Goal: Transaction & Acquisition: Purchase product/service

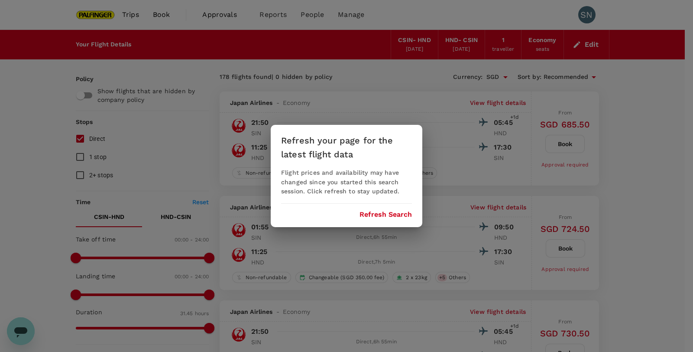
click at [391, 215] on button "Refresh Search" at bounding box center [386, 215] width 52 height 8
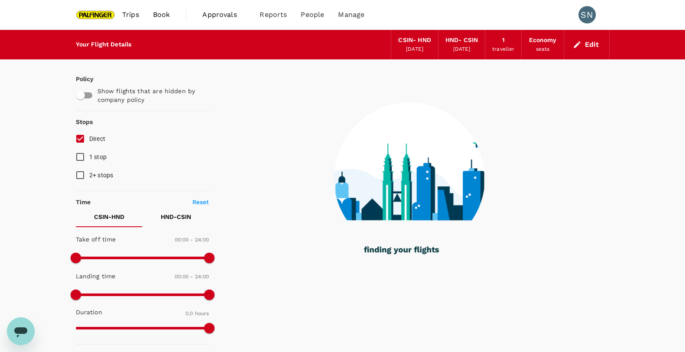
type input "1410"
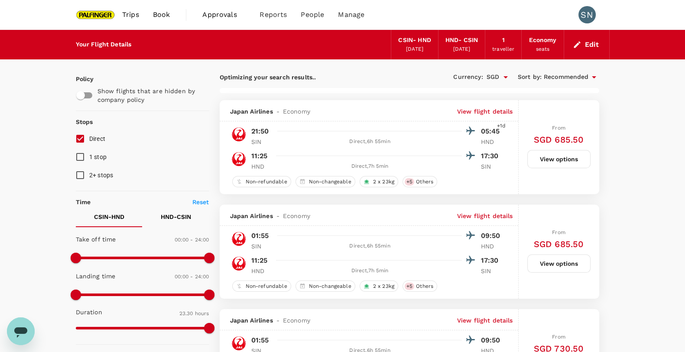
type input "SGD"
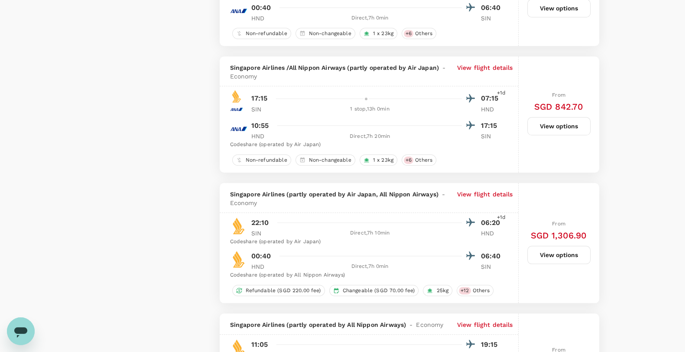
scroll to position [1138, 0]
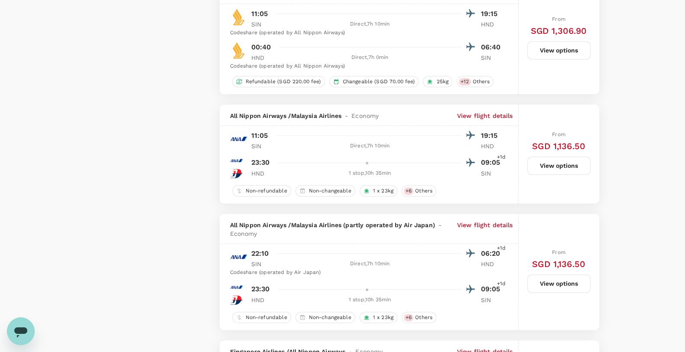
type input "1905"
checkbox input "false"
checkbox input "true"
checkbox input "false"
checkbox input "true"
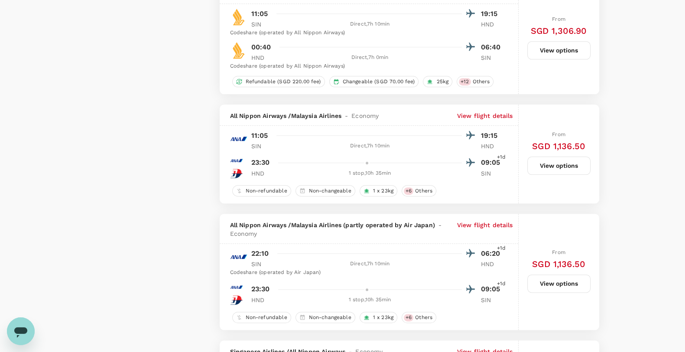
checkbox input "false"
checkbox input "true"
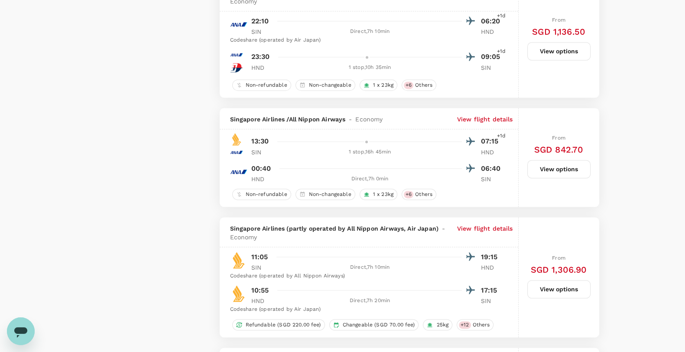
scroll to position [1679, 0]
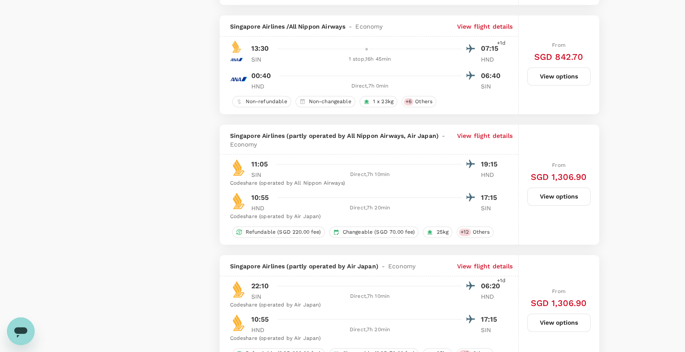
click at [570, 193] on button "View options" at bounding box center [558, 196] width 63 height 18
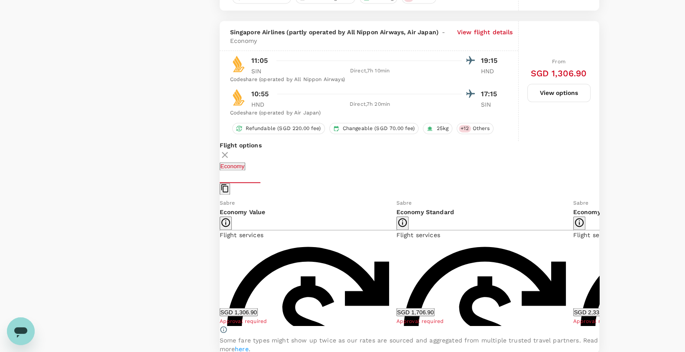
scroll to position [1800, 0]
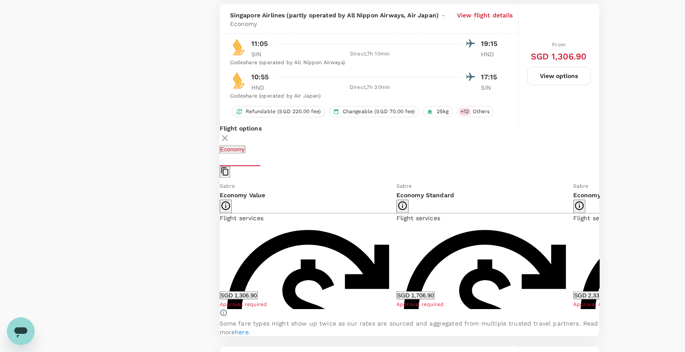
checkbox input "false"
checkbox input "true"
checkbox input "false"
checkbox input "true"
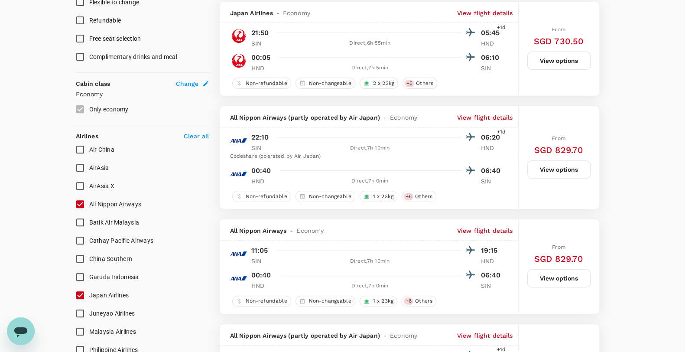
scroll to position [394, 0]
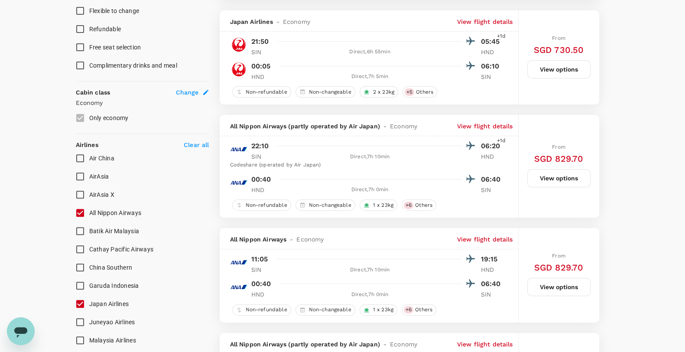
click at [85, 211] on input "All Nippon Airways" at bounding box center [80, 213] width 18 height 18
checkbox input "false"
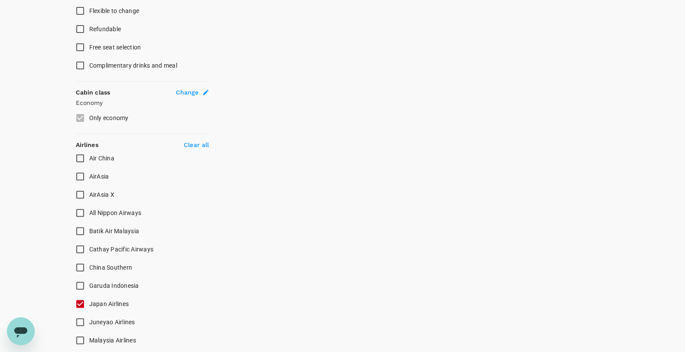
click at [87, 303] on input "Japan Airlines" at bounding box center [80, 304] width 18 height 18
checkbox input "false"
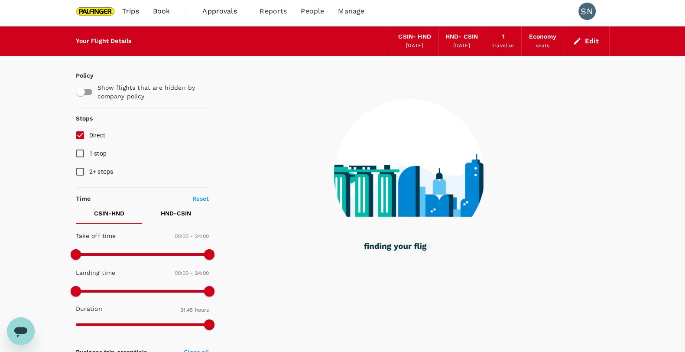
scroll to position [0, 0]
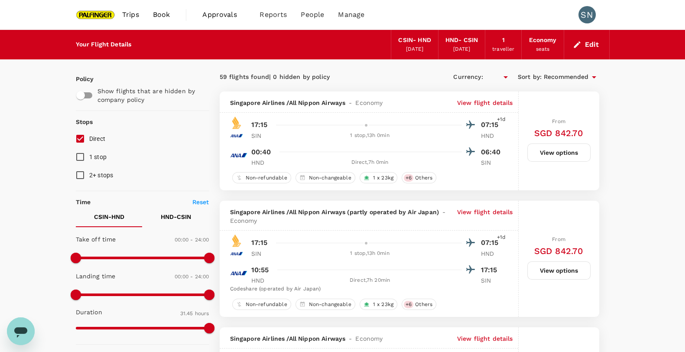
type input "SGD"
drag, startPoint x: 638, startPoint y: 155, endPoint x: 627, endPoint y: 161, distance: 12.4
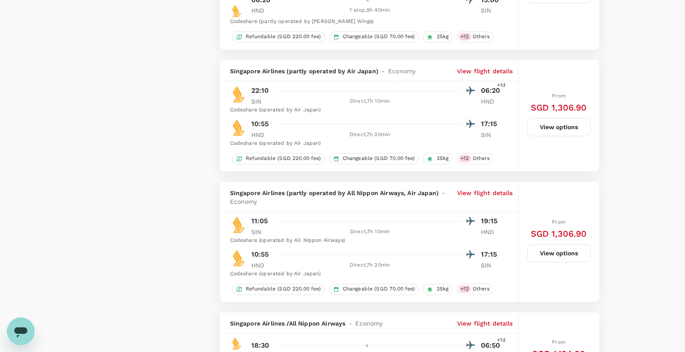
scroll to position [1300, 0]
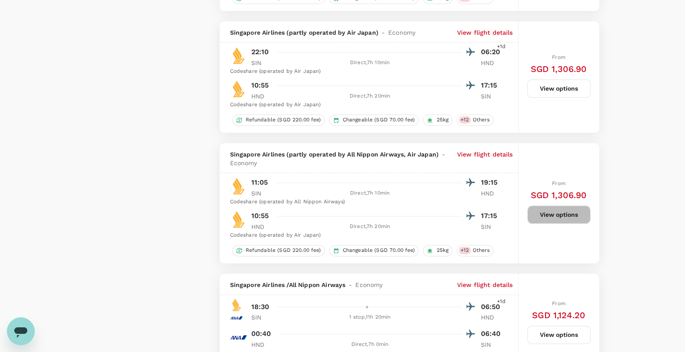
click at [559, 207] on button "View options" at bounding box center [558, 214] width 63 height 18
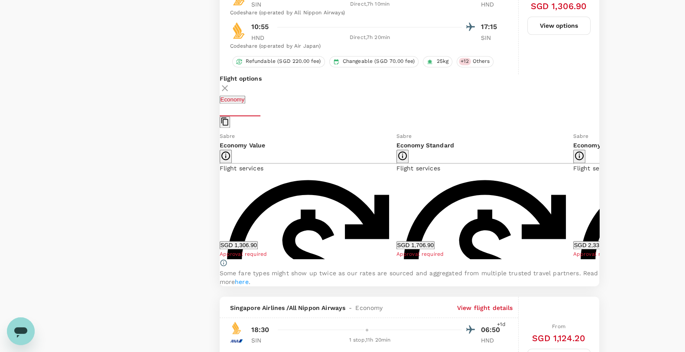
scroll to position [1494, 0]
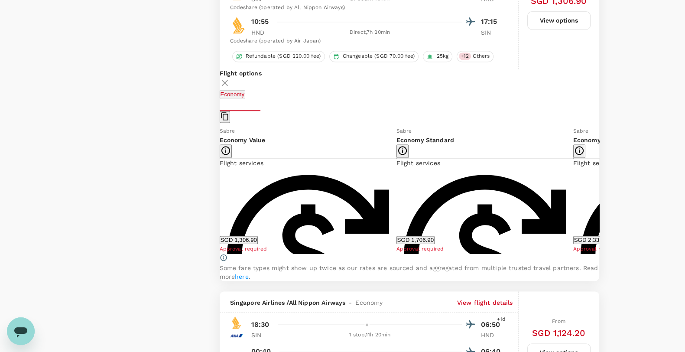
click at [258, 241] on button "SGD 1,306.90" at bounding box center [239, 240] width 38 height 8
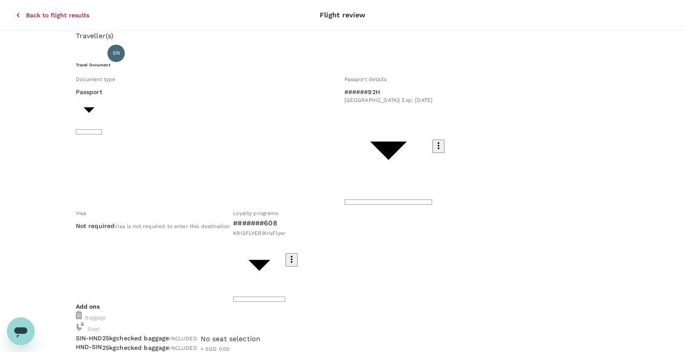
click at [117, 97] on div "Document type Passport Passport ​" at bounding box center [206, 137] width 269 height 133
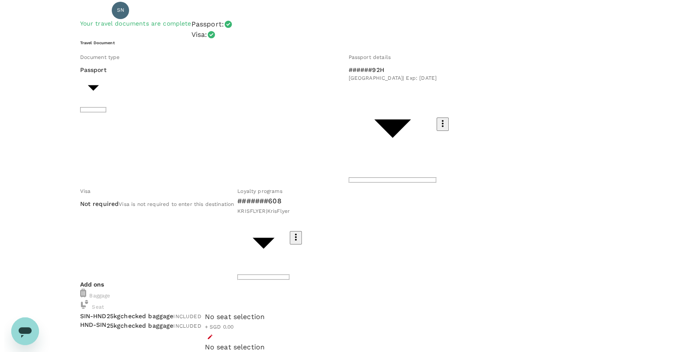
scroll to position [54, 0]
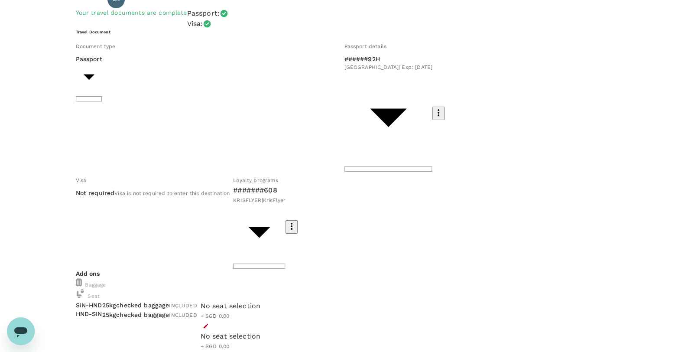
click at [209, 323] on icon "button" at bounding box center [206, 326] width 6 height 6
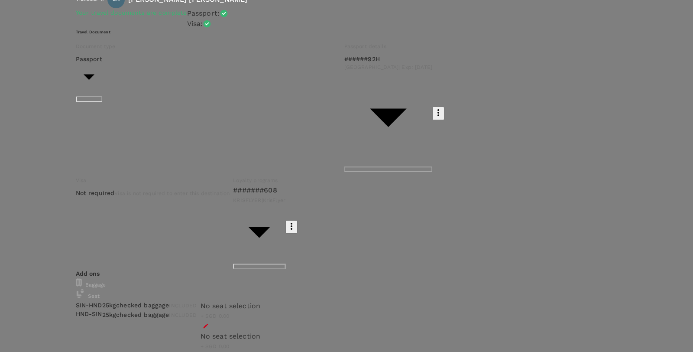
scroll to position [0, 0]
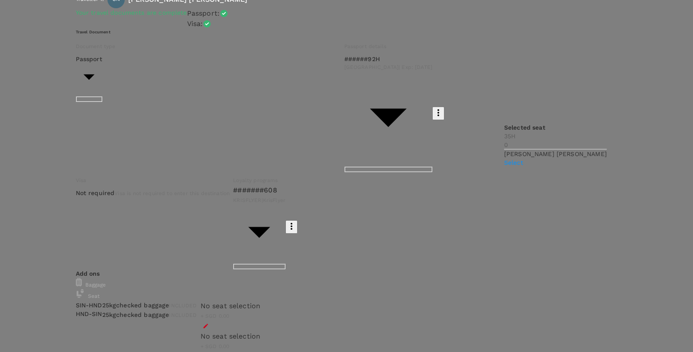
click at [594, 167] on p "Select" at bounding box center [556, 162] width 103 height 9
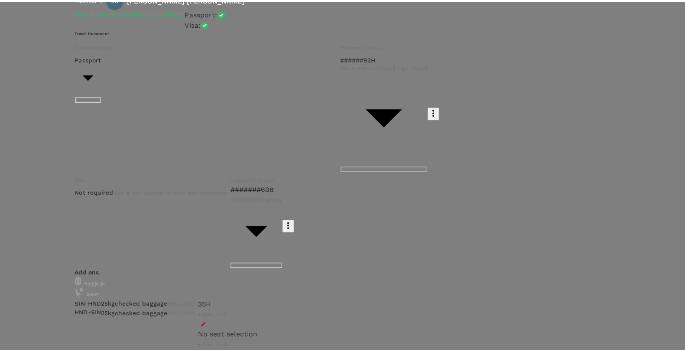
scroll to position [379, 0]
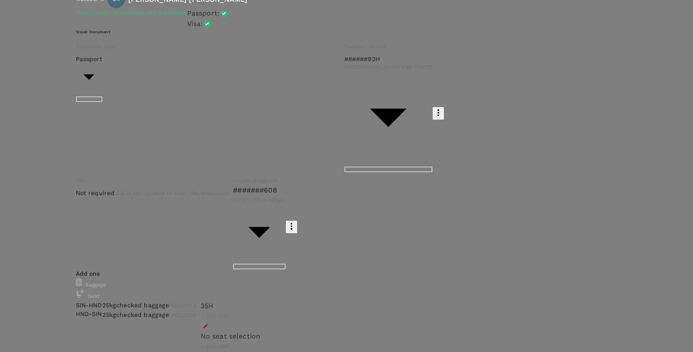
click at [179, 147] on p "Select" at bounding box center [128, 143] width 103 height 9
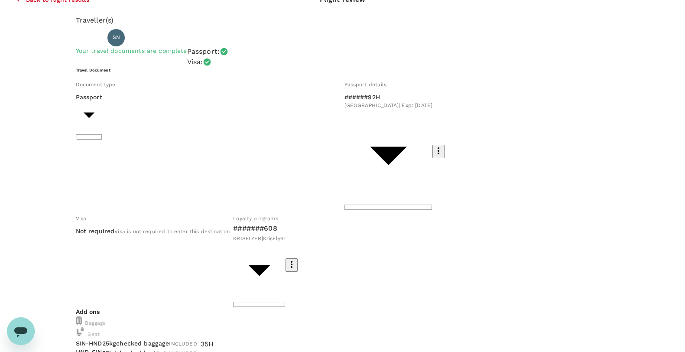
scroll to position [0, 0]
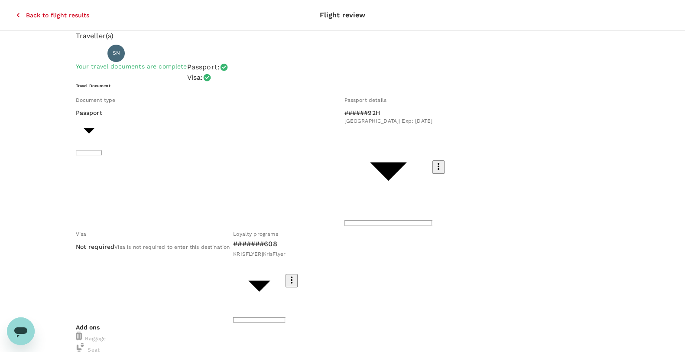
click at [14, 11] on icon "button" at bounding box center [18, 15] width 9 height 9
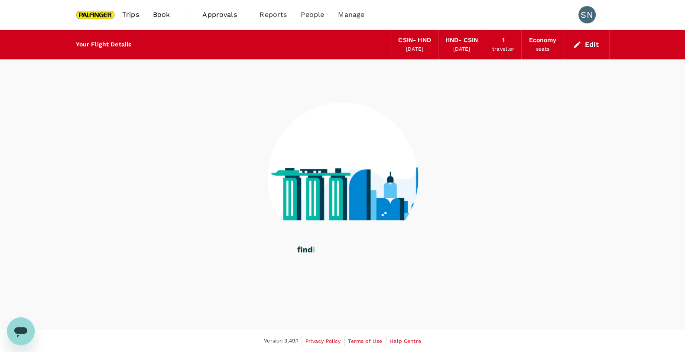
scroll to position [0, 0]
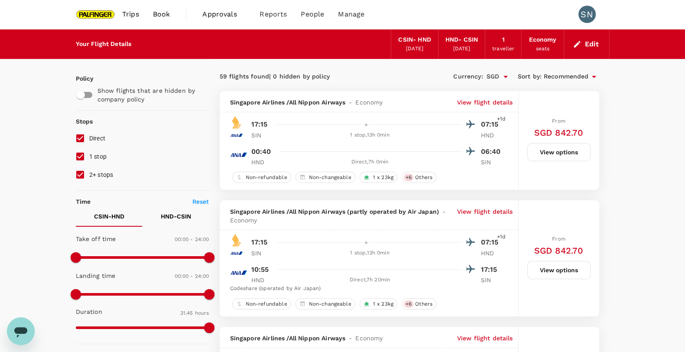
click at [87, 155] on input "1 stop" at bounding box center [80, 156] width 18 height 18
checkbox input "false"
click at [81, 173] on input "2+ stops" at bounding box center [80, 175] width 18 height 18
checkbox input "false"
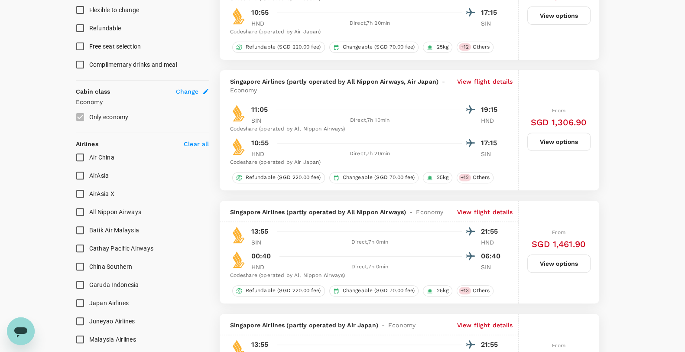
scroll to position [434, 0]
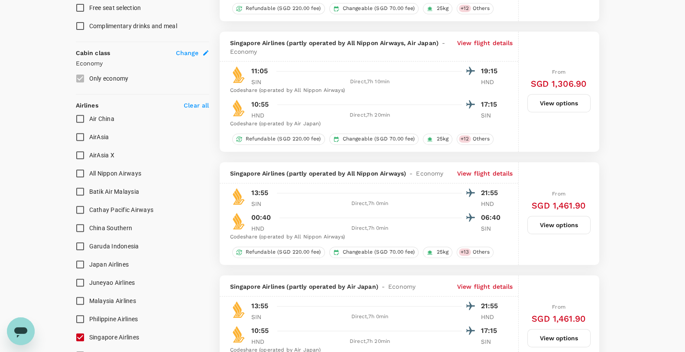
click at [90, 176] on span "All Nippon Airways" at bounding box center [115, 173] width 52 height 7
click at [89, 176] on input "All Nippon Airways" at bounding box center [80, 173] width 18 height 18
checkbox input "true"
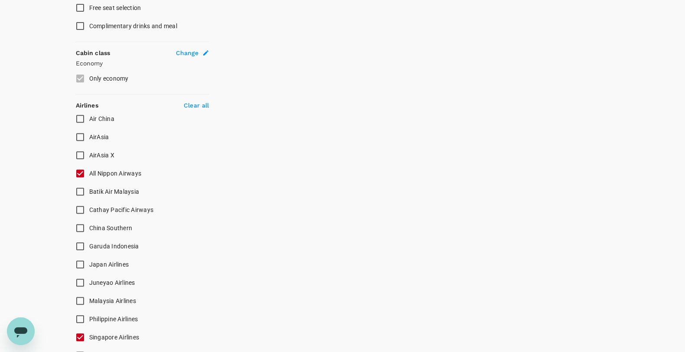
click at [90, 260] on span "Japan Airlines" at bounding box center [109, 264] width 40 height 10
click at [89, 260] on input "Japan Airlines" at bounding box center [80, 264] width 18 height 18
checkbox input "true"
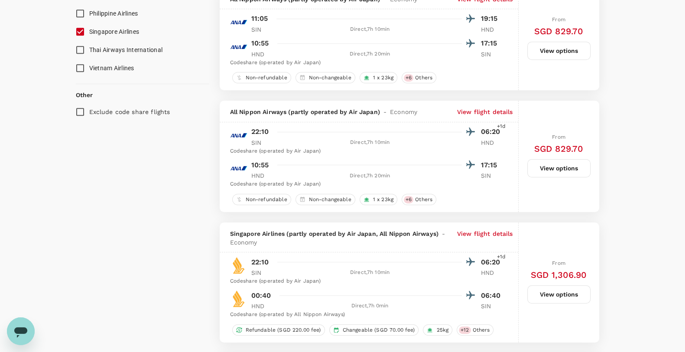
scroll to position [705, 0]
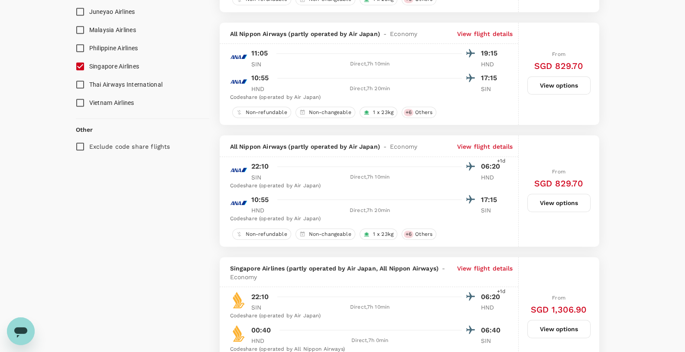
click at [570, 88] on button "View options" at bounding box center [558, 85] width 63 height 18
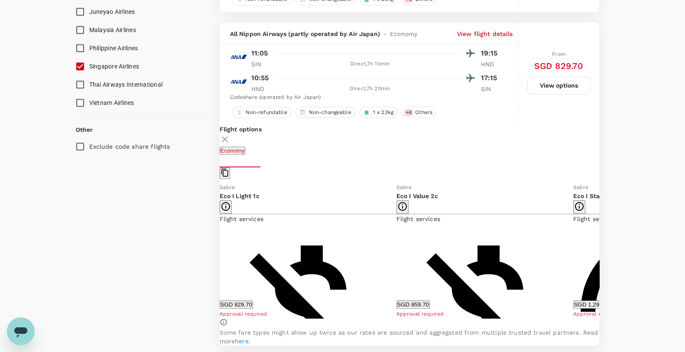
scroll to position [726, 0]
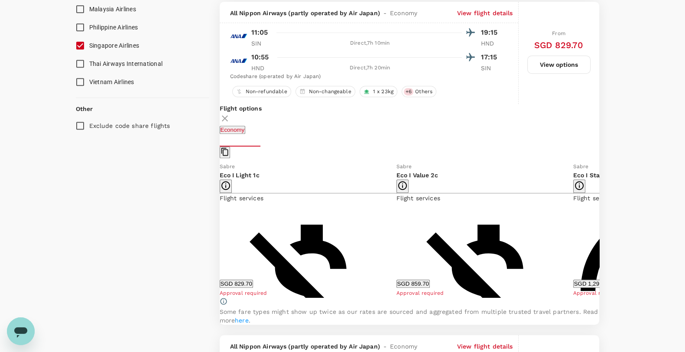
click at [592, 240] on div "Flight options Economy Sabre Eco I Light 1c Flight services Non-refundable Non-…" at bounding box center [410, 214] width 380 height 221
click at [602, 234] on icon at bounding box center [606, 229] width 9 height 9
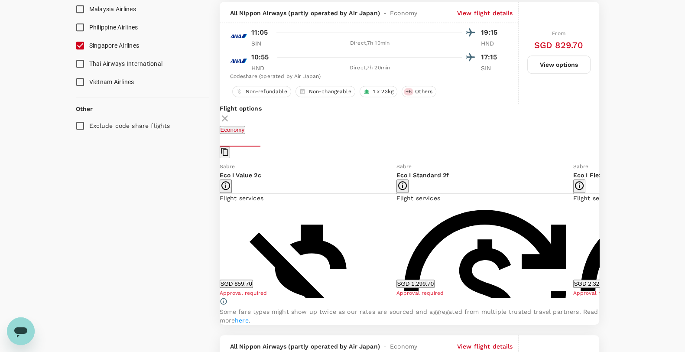
click at [397, 284] on button "SGD 1,299.70" at bounding box center [416, 284] width 38 height 8
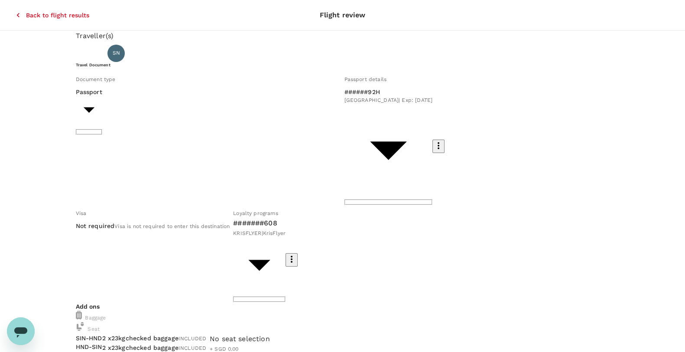
click at [14, 11] on icon "button" at bounding box center [18, 15] width 9 height 9
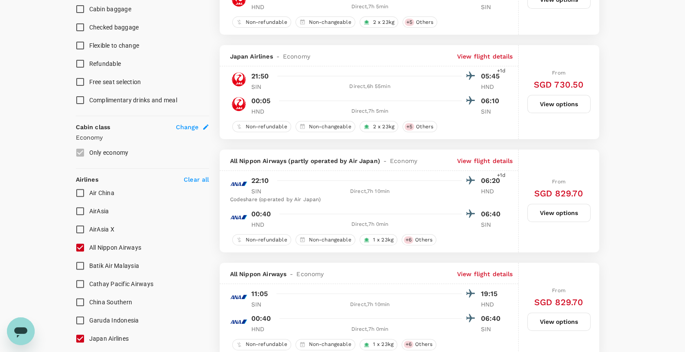
scroll to position [434, 0]
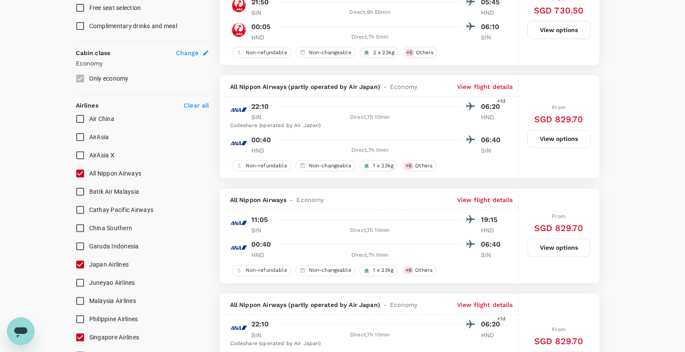
click at [549, 246] on button "View options" at bounding box center [558, 247] width 63 height 18
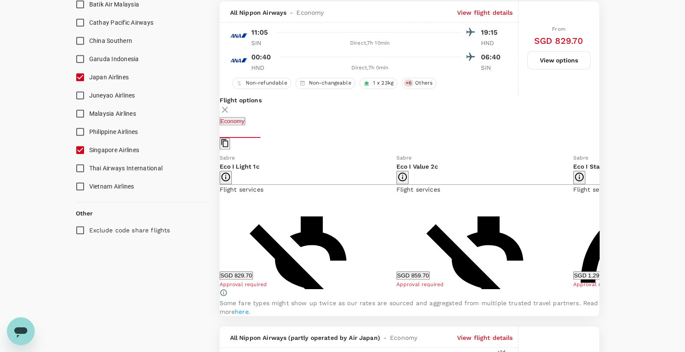
scroll to position [693, 0]
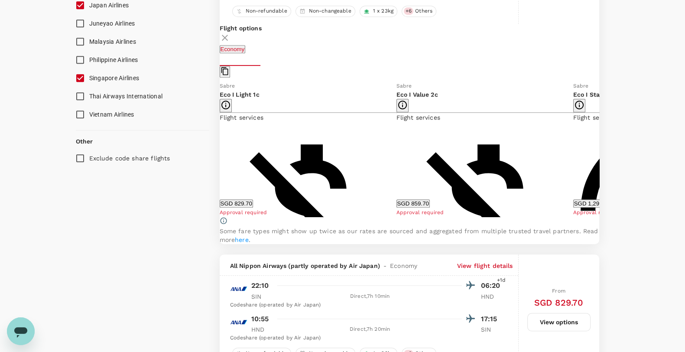
click at [604, 153] on icon at bounding box center [606, 148] width 4 height 7
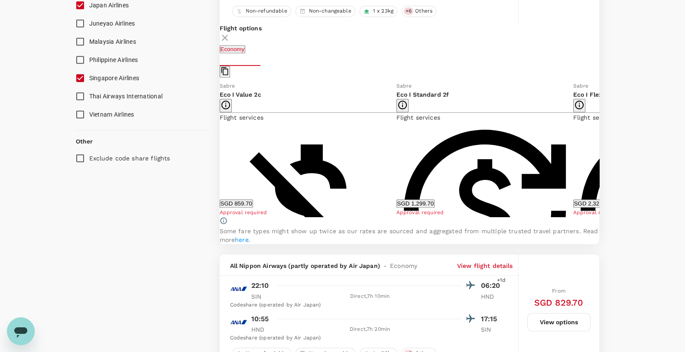
click at [213, 153] on icon at bounding box center [211, 148] width 4 height 7
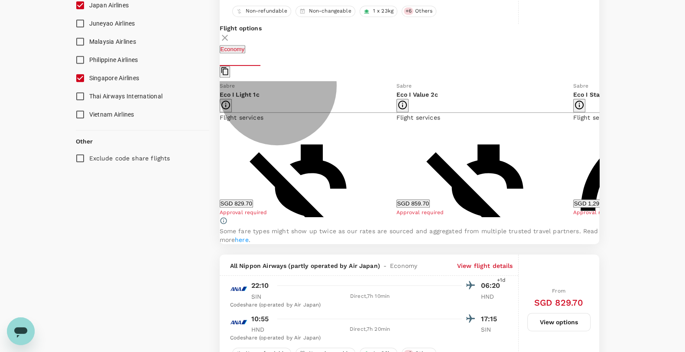
click at [430, 202] on button "SGD 859.70" at bounding box center [413, 203] width 33 height 8
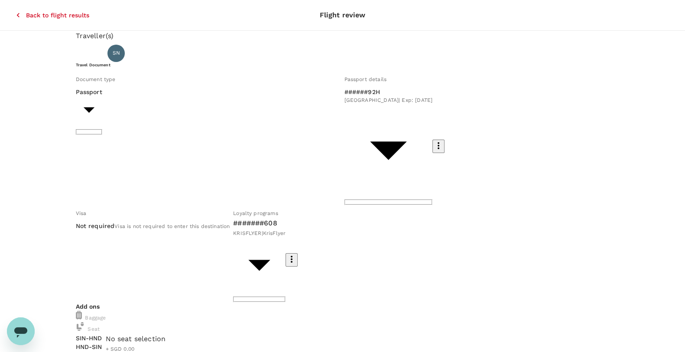
click at [116, 352] on button "button" at bounding box center [111, 359] width 10 height 10
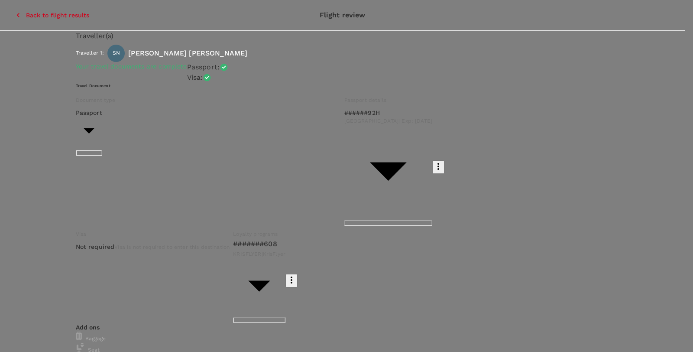
scroll to position [271, 0]
click at [591, 212] on p "Select" at bounding box center [556, 216] width 103 height 9
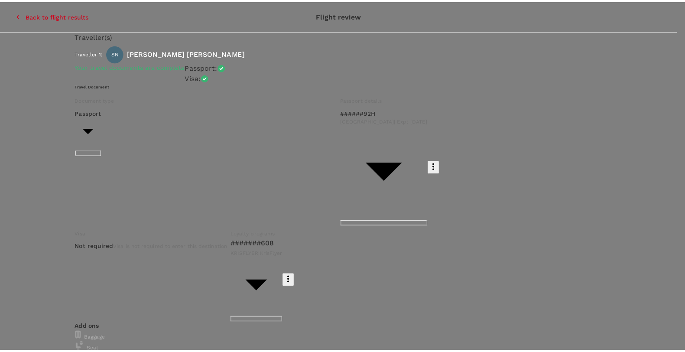
scroll to position [325, 0]
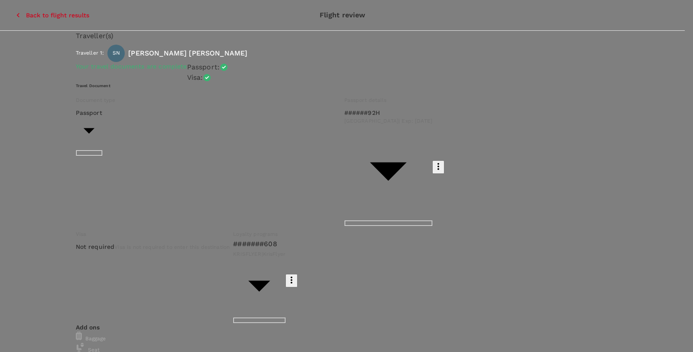
click at [179, 247] on p "Select" at bounding box center [128, 251] width 103 height 9
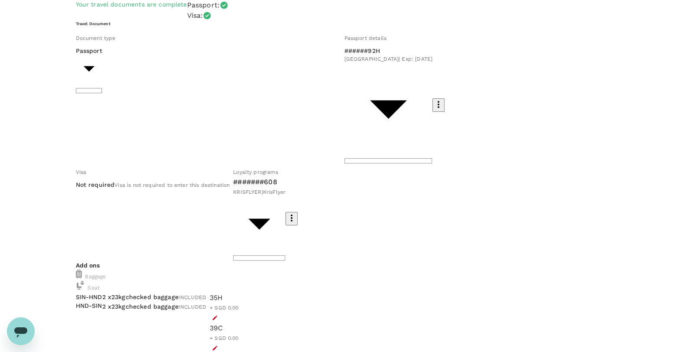
scroll to position [65, 0]
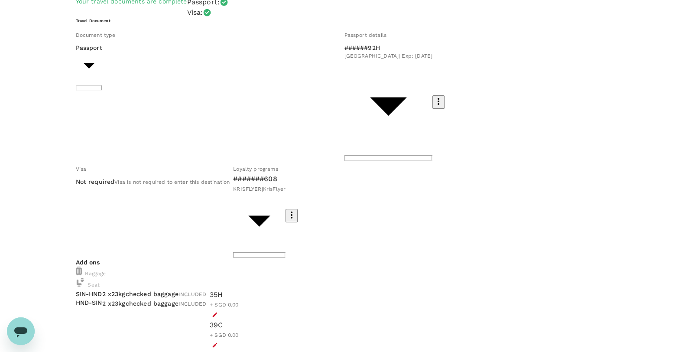
click at [380, 127] on body "Back to flight results Flight review Traveller(s) Traveller 1 : [PERSON_NAME] […" at bounding box center [342, 312] width 685 height 755
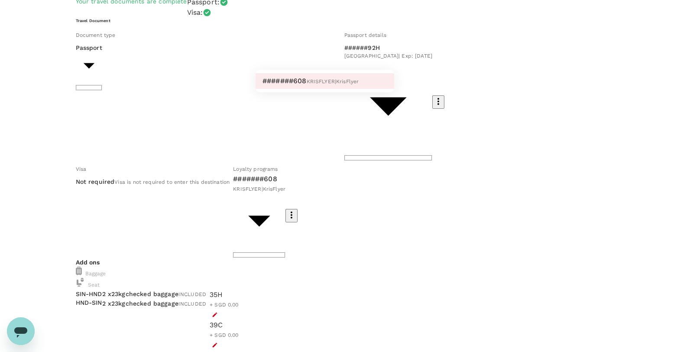
click at [382, 124] on div at bounding box center [346, 176] width 693 height 352
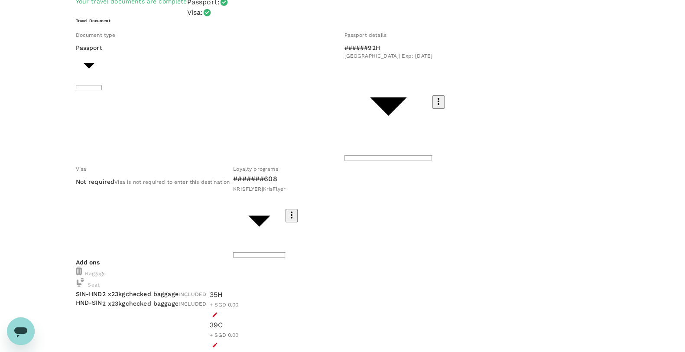
click at [641, 169] on div "Traveller(s) Traveller 1 : [PERSON_NAME] [PERSON_NAME] Your travel documents ar…" at bounding box center [342, 316] width 685 height 701
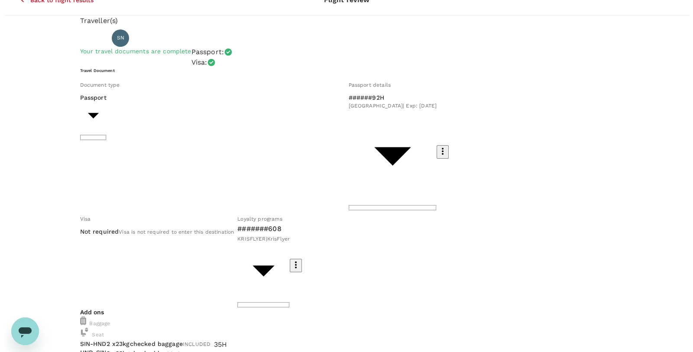
scroll to position [0, 0]
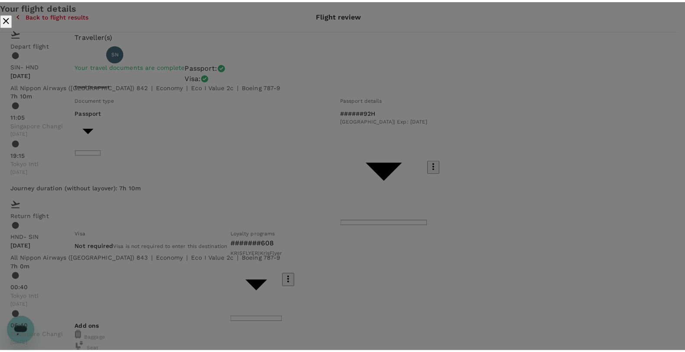
scroll to position [17, 0]
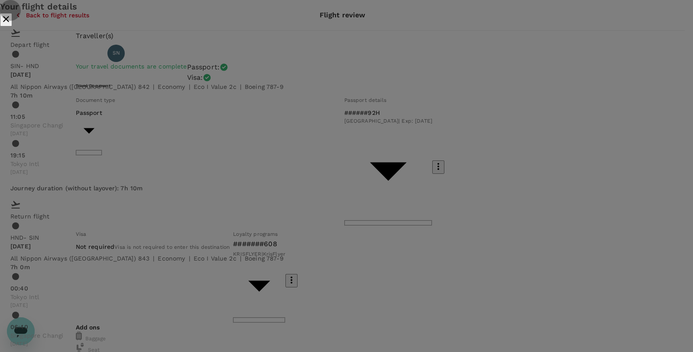
click at [11, 14] on icon "close" at bounding box center [6, 19] width 10 height 10
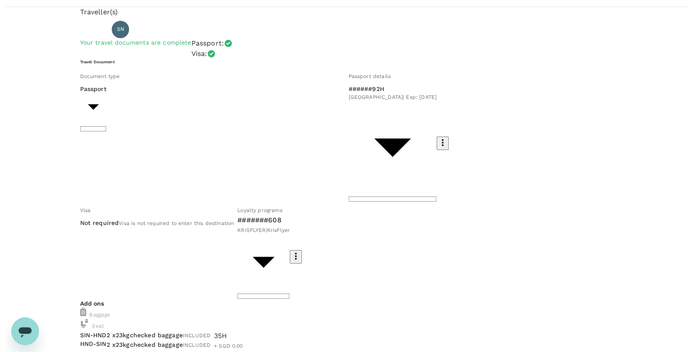
scroll to position [65, 0]
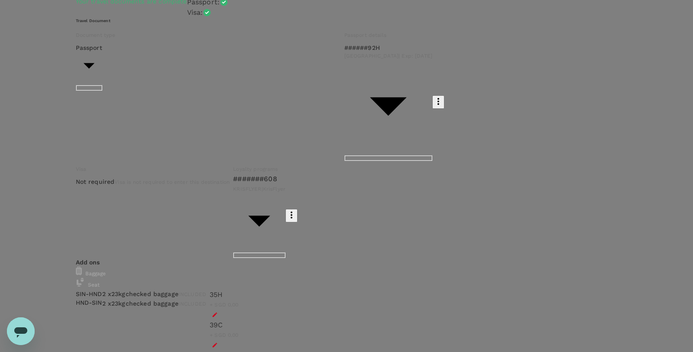
type input "9be03565-66ee-4886-9f8c-c8015ed65526"
type textarea "PAJ Odoo Migration + Inventory Project"
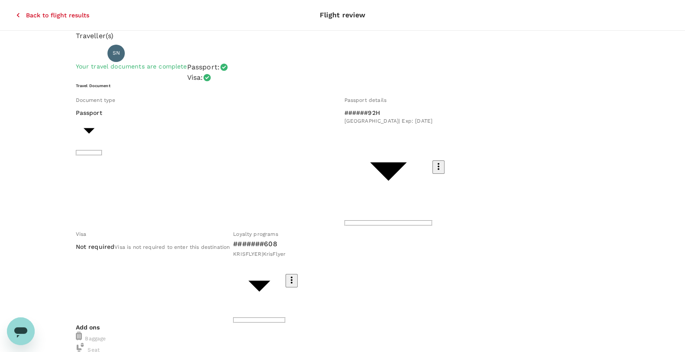
click at [14, 11] on icon "button" at bounding box center [18, 15] width 9 height 9
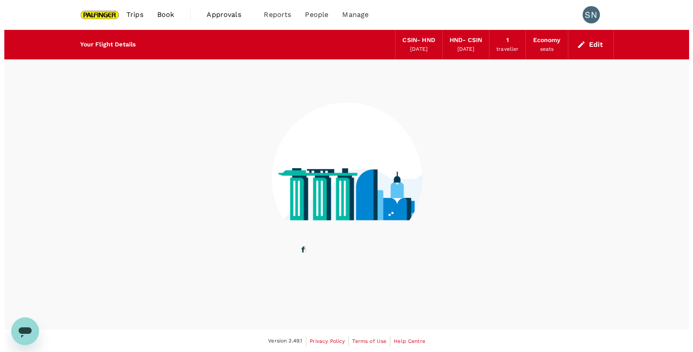
scroll to position [0, 0]
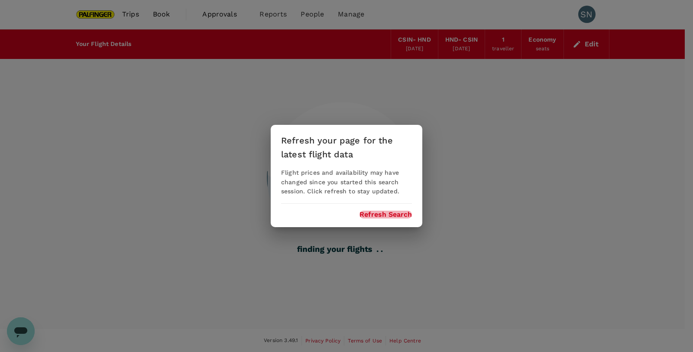
click at [384, 213] on button "Refresh Search" at bounding box center [386, 215] width 52 height 8
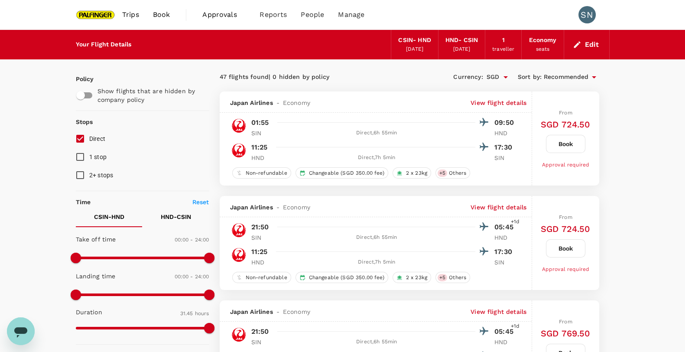
type input "1905"
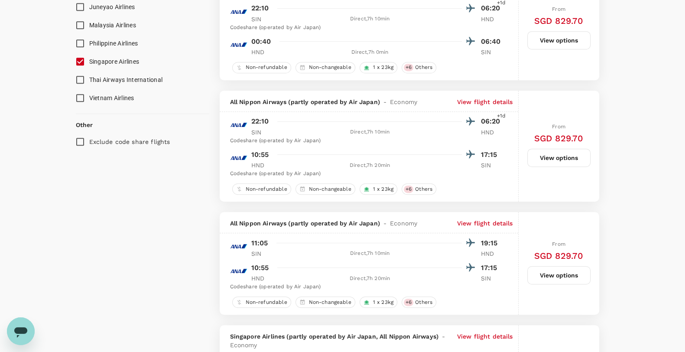
scroll to position [650, 0]
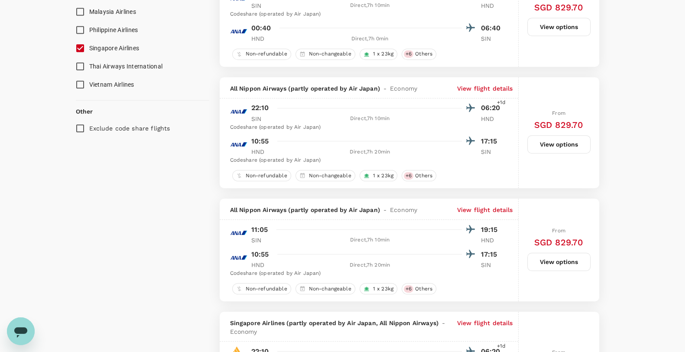
click at [551, 258] on button "View options" at bounding box center [558, 262] width 63 height 18
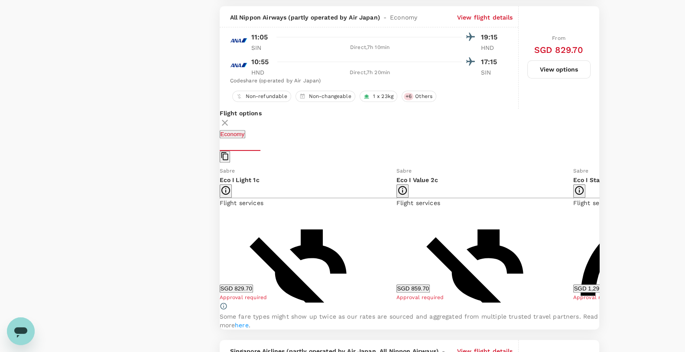
scroll to position [934, 0]
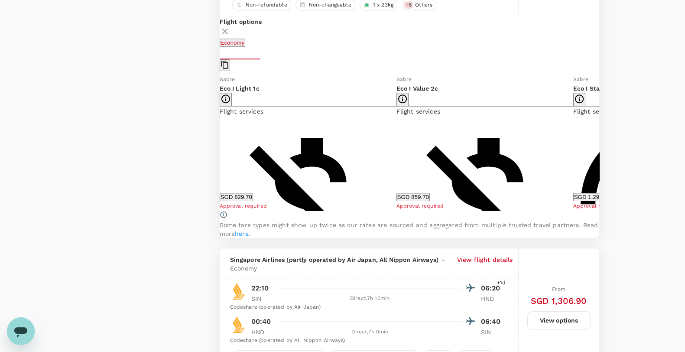
click at [602, 143] on icon at bounding box center [606, 142] width 9 height 9
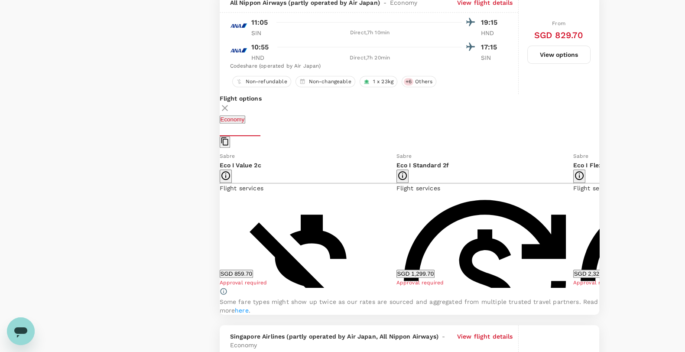
scroll to position [825, 0]
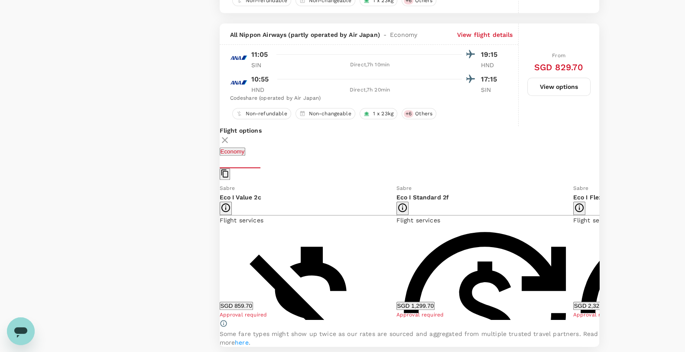
click at [218, 256] on icon at bounding box center [213, 251] width 9 height 9
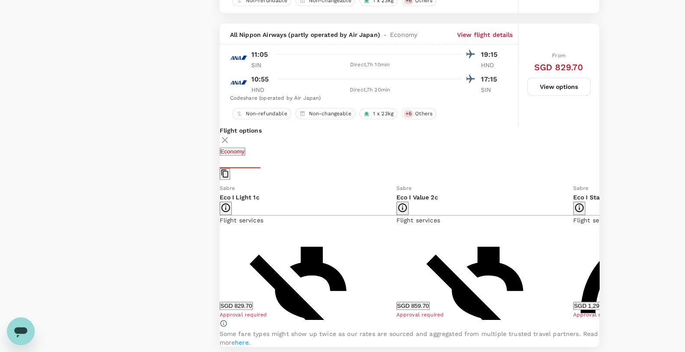
click at [602, 256] on icon at bounding box center [606, 251] width 9 height 9
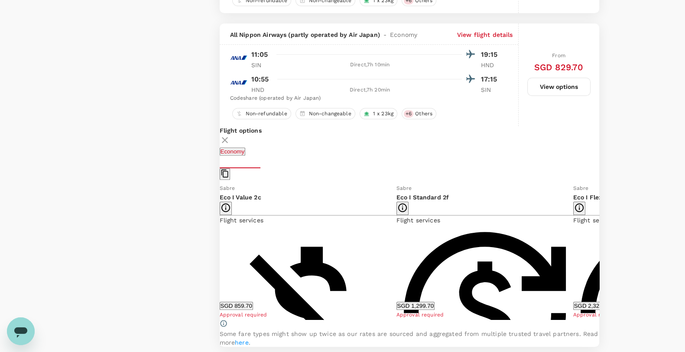
click at [602, 256] on icon at bounding box center [606, 251] width 9 height 9
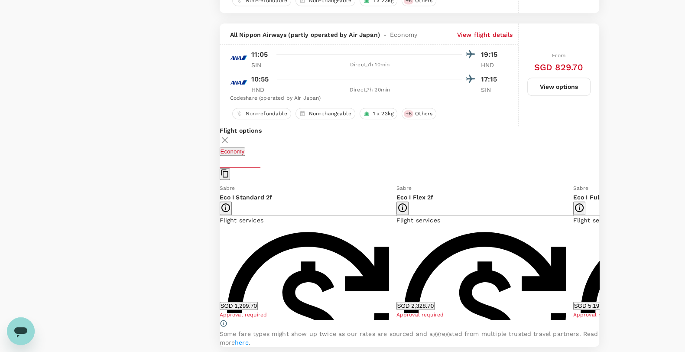
click at [218, 255] on icon at bounding box center [213, 251] width 9 height 9
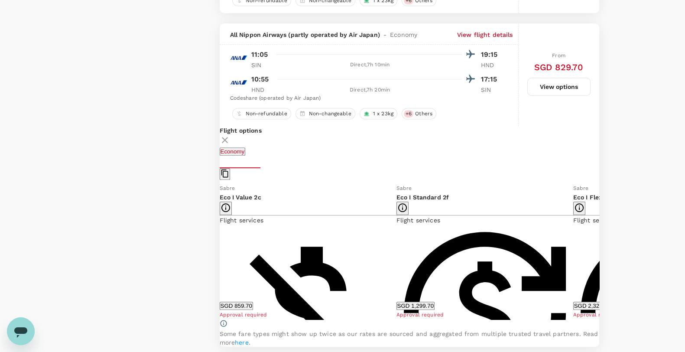
click at [218, 255] on icon at bounding box center [213, 251] width 9 height 9
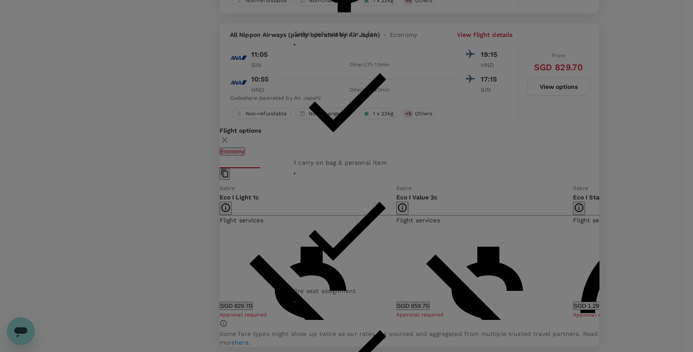
click at [143, 264] on div "Eco I Standard 2f Refundable with a SGD 220 fee Can be changed with a SGD 70 fe…" at bounding box center [346, 176] width 693 height 352
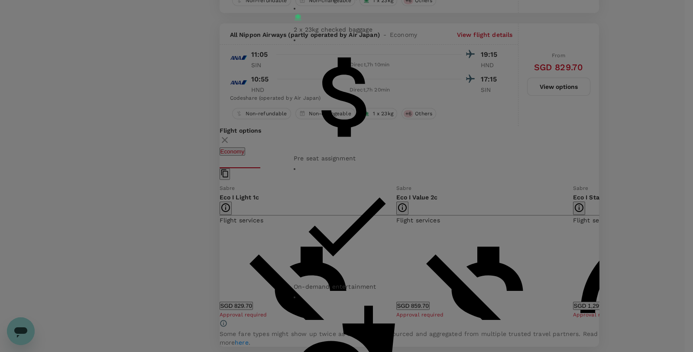
click at [107, 220] on div "Eco I Value 2c Non-refundable Can be changed with a SGD 70 fee 1 carry on bag &…" at bounding box center [346, 176] width 693 height 352
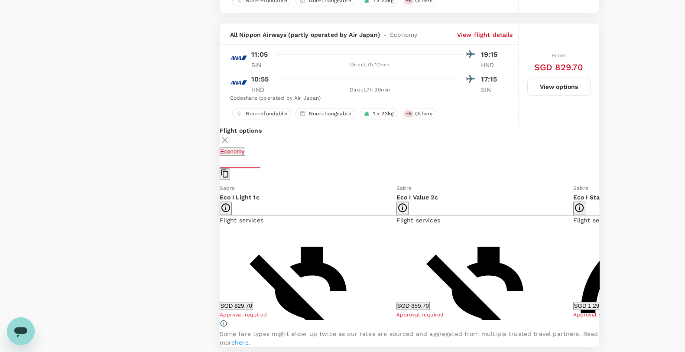
click at [424, 306] on button "SGD 859.70" at bounding box center [413, 306] width 33 height 8
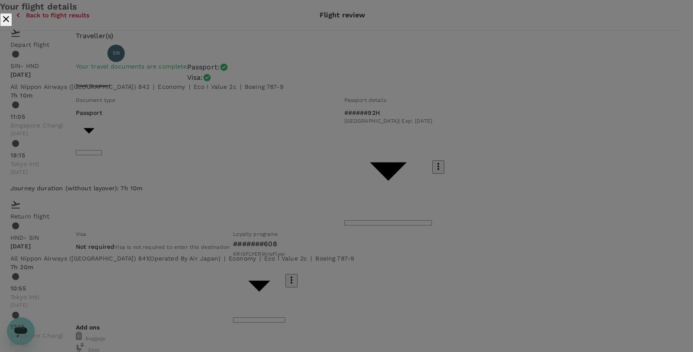
click at [11, 23] on icon "close" at bounding box center [6, 19] width 10 height 10
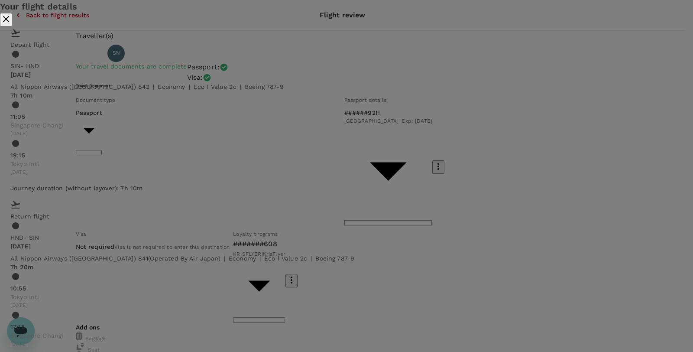
click at [11, 19] on icon "close" at bounding box center [6, 19] width 10 height 10
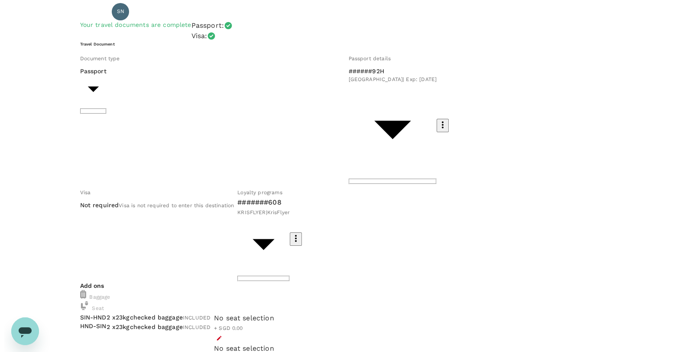
scroll to position [54, 0]
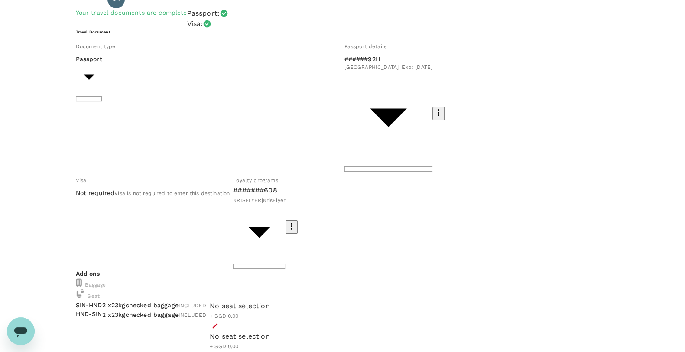
click at [218, 323] on icon "button" at bounding box center [215, 326] width 6 height 6
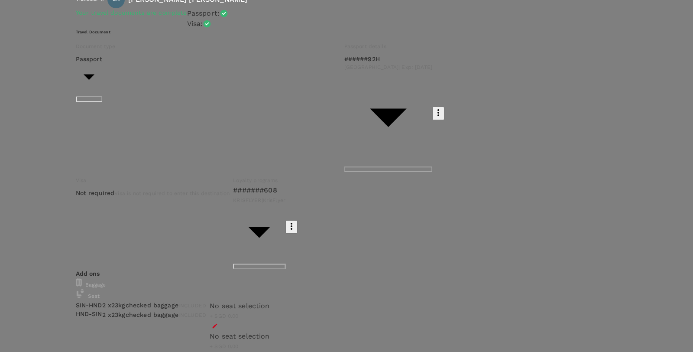
scroll to position [271, 0]
click at [626, 144] on p "Select" at bounding box center [596, 140] width 103 height 9
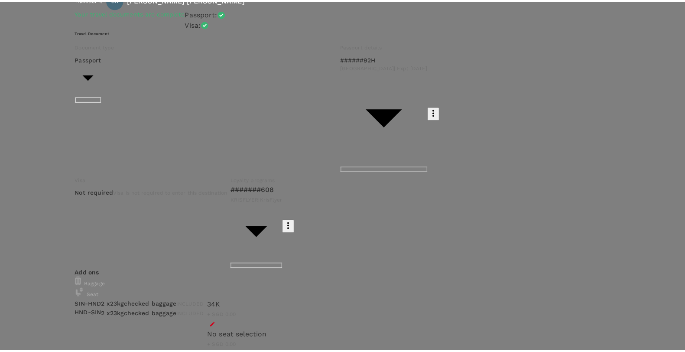
scroll to position [325, 0]
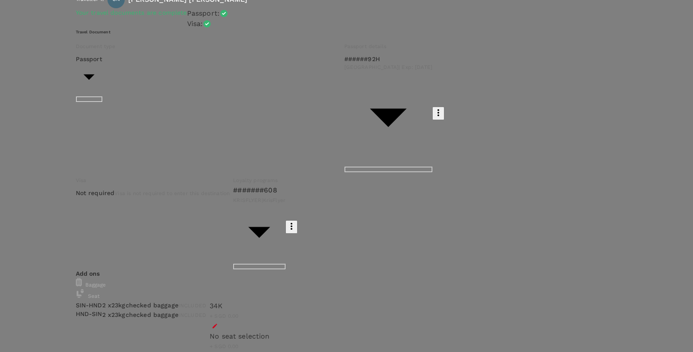
click at [179, 202] on p "Select" at bounding box center [128, 197] width 103 height 9
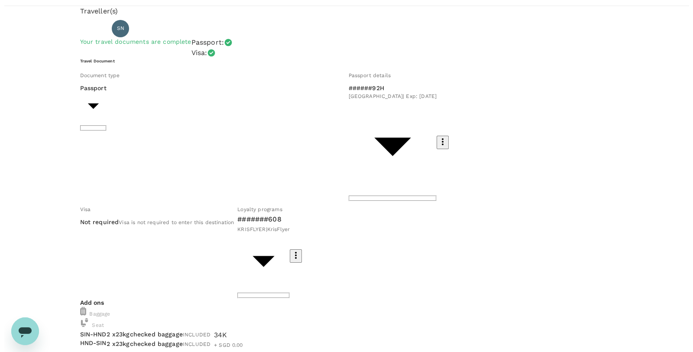
scroll to position [0, 0]
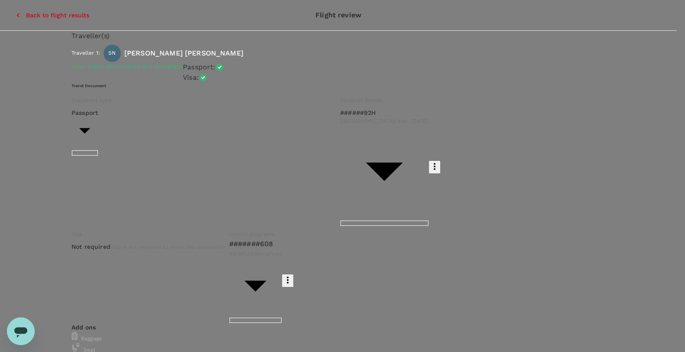
type input "9be03565-66ee-4886-9f8c-c8015ed65526"
type textarea "PAJ Odoo Migration + Inventory Project"
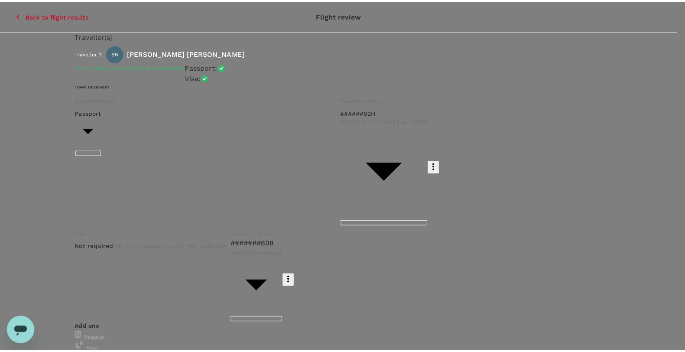
scroll to position [0, 0]
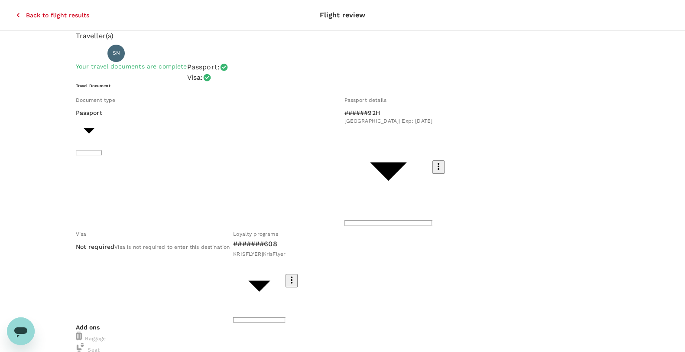
click at [14, 11] on icon "button" at bounding box center [18, 15] width 9 height 9
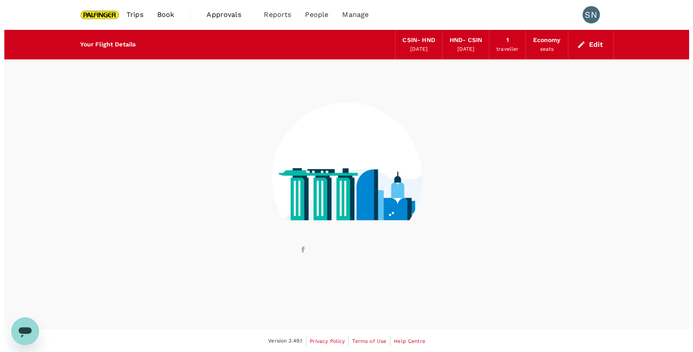
scroll to position [0, 0]
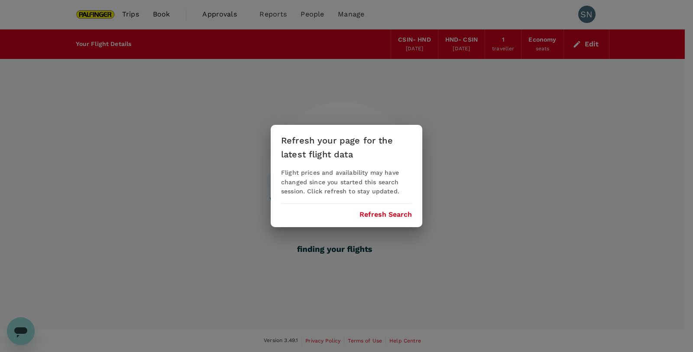
click at [383, 214] on button "Refresh Search" at bounding box center [386, 215] width 52 height 8
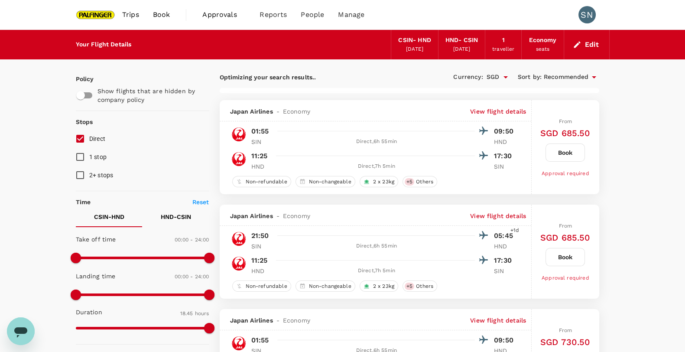
type input "1410"
checkbox input "false"
checkbox input "true"
checkbox input "false"
checkbox input "true"
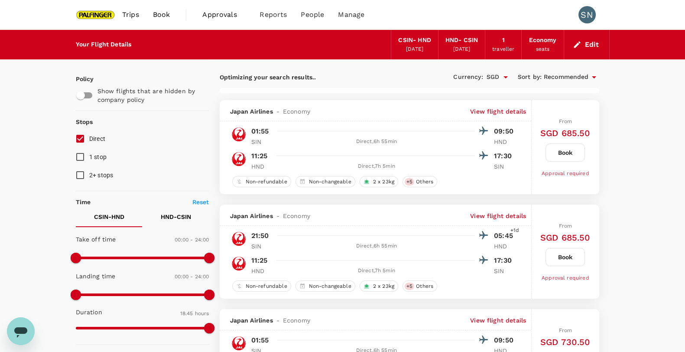
checkbox input "false"
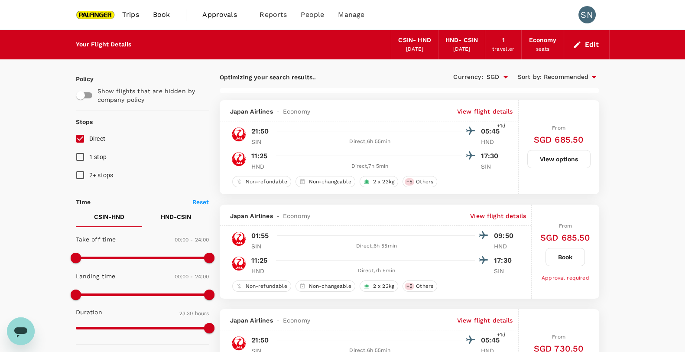
type input "1905"
checkbox input "false"
checkbox input "true"
checkbox input "false"
checkbox input "true"
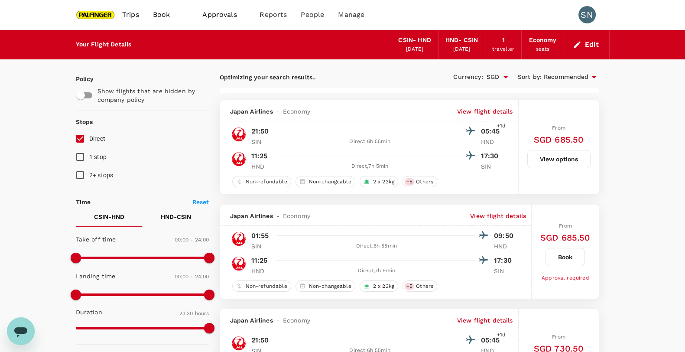
checkbox input "false"
checkbox input "true"
checkbox input "false"
checkbox input "true"
checkbox input "false"
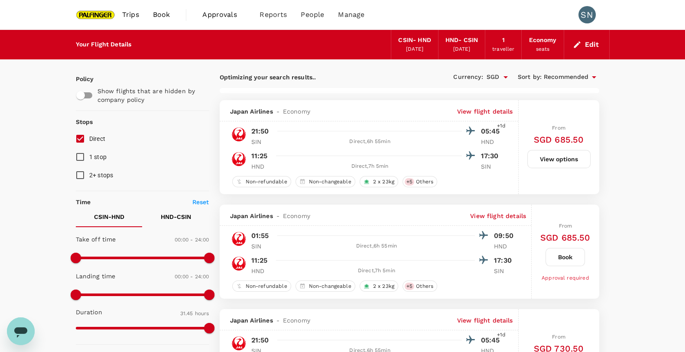
checkbox input "true"
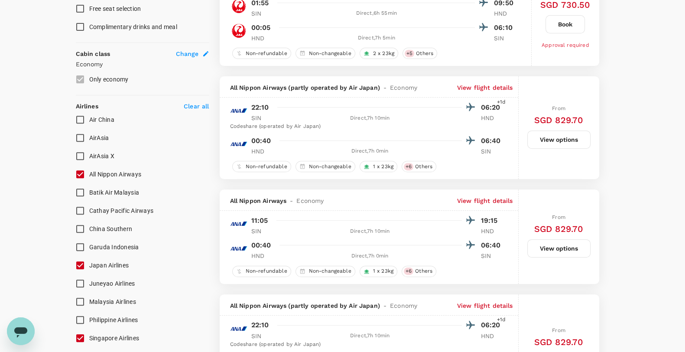
scroll to position [488, 0]
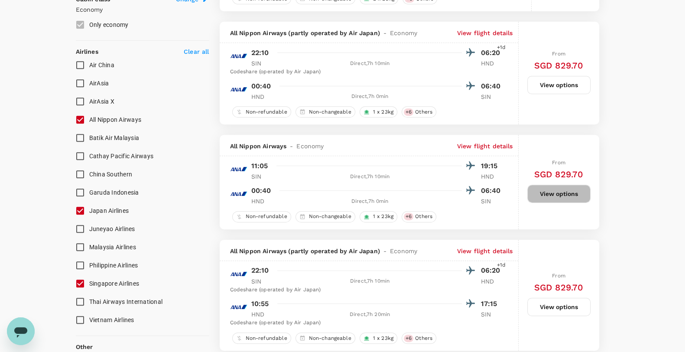
click at [561, 190] on button "View options" at bounding box center [558, 194] width 63 height 18
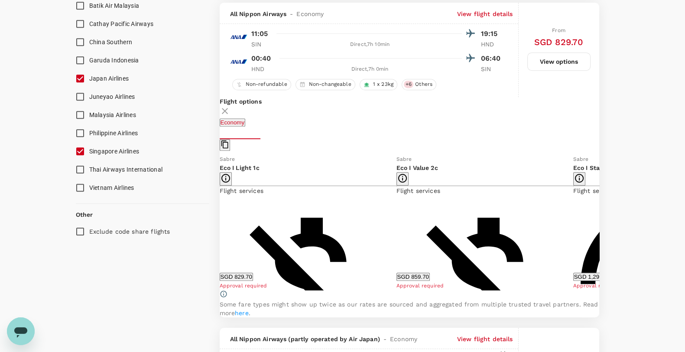
scroll to position [716, 0]
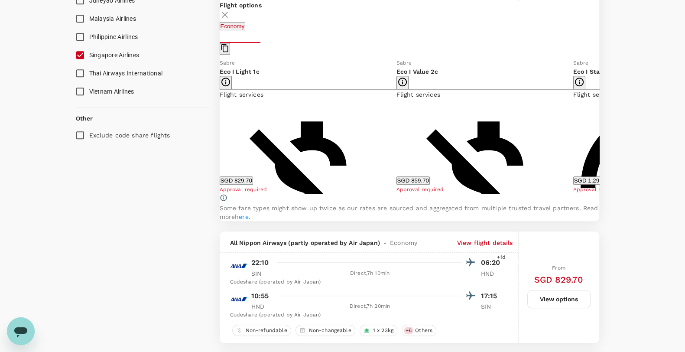
click at [423, 181] on button "SGD 859.70" at bounding box center [413, 180] width 33 height 8
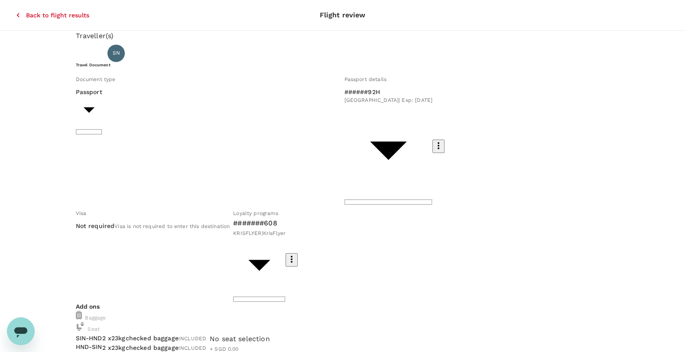
click at [14, 11] on icon "button" at bounding box center [18, 15] width 9 height 9
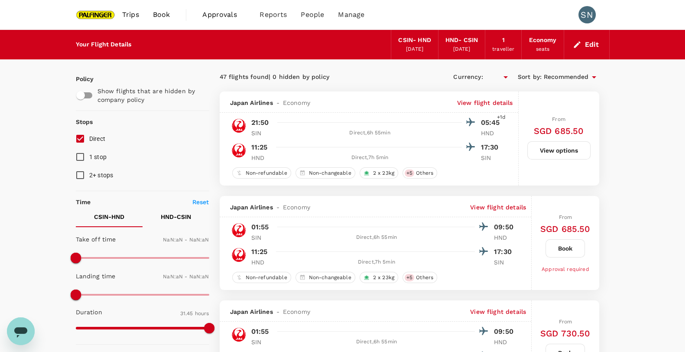
type input "SGD"
type input "1440"
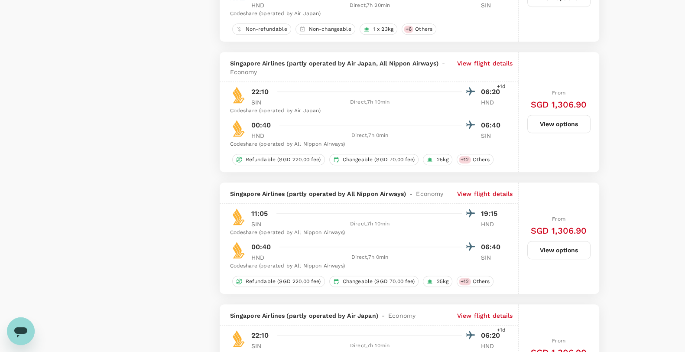
scroll to position [921, 0]
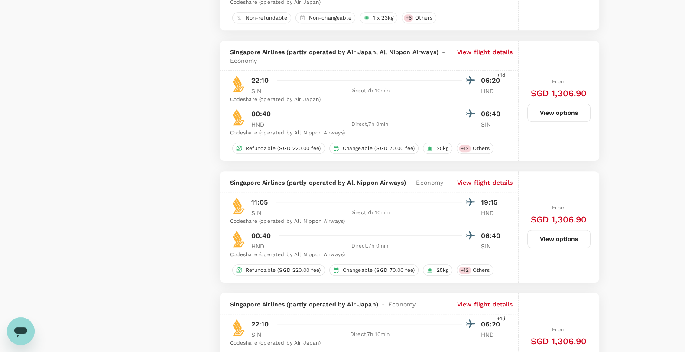
click at [547, 239] on button "View options" at bounding box center [558, 239] width 63 height 18
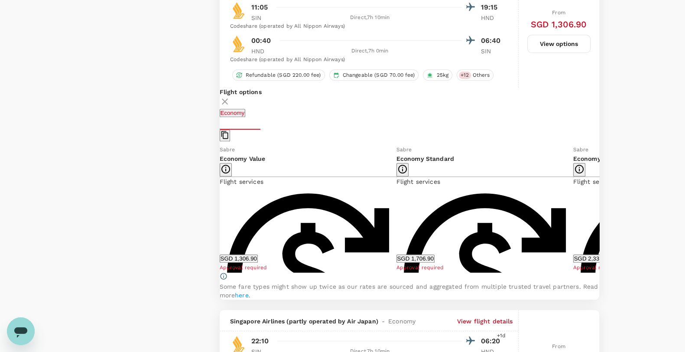
scroll to position [1141, 0]
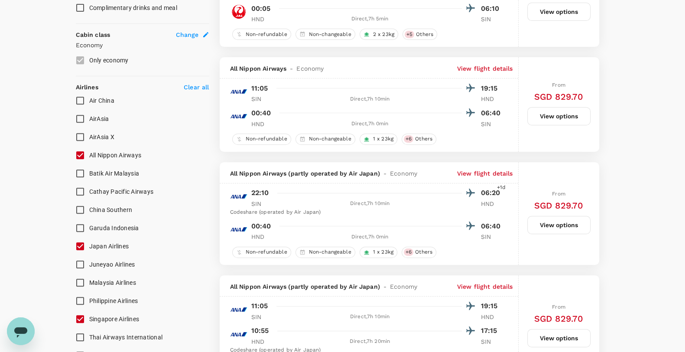
scroll to position [436, 0]
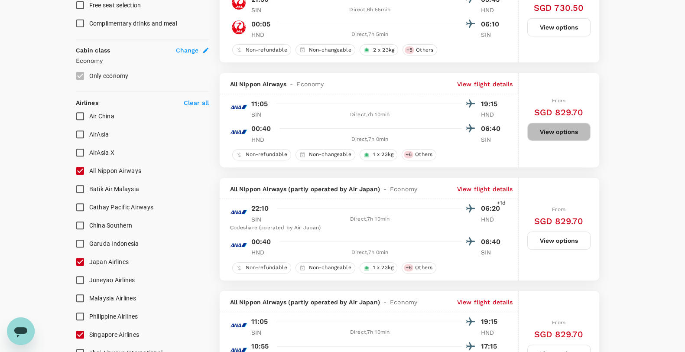
click at [560, 133] on button "View options" at bounding box center [558, 132] width 63 height 18
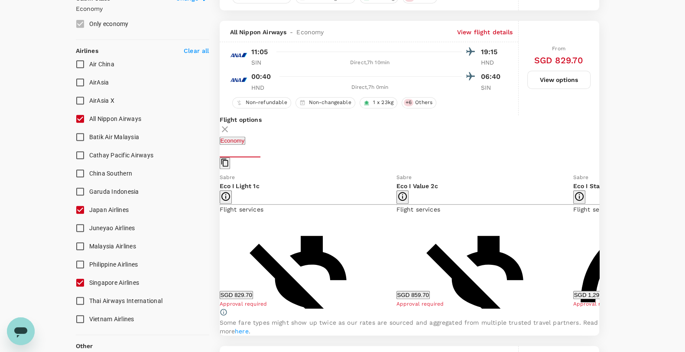
scroll to position [508, 0]
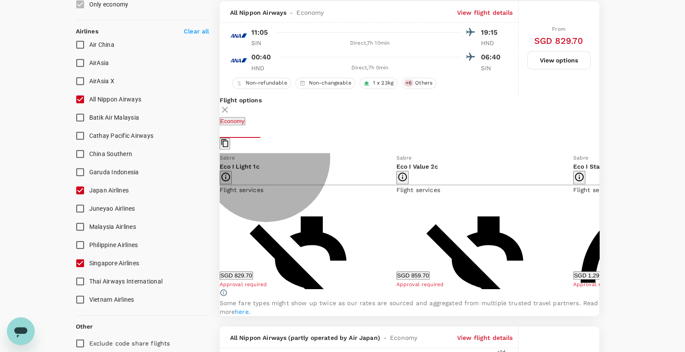
click at [418, 273] on button "SGD 859.70" at bounding box center [413, 275] width 33 height 8
